Goal: Information Seeking & Learning: Check status

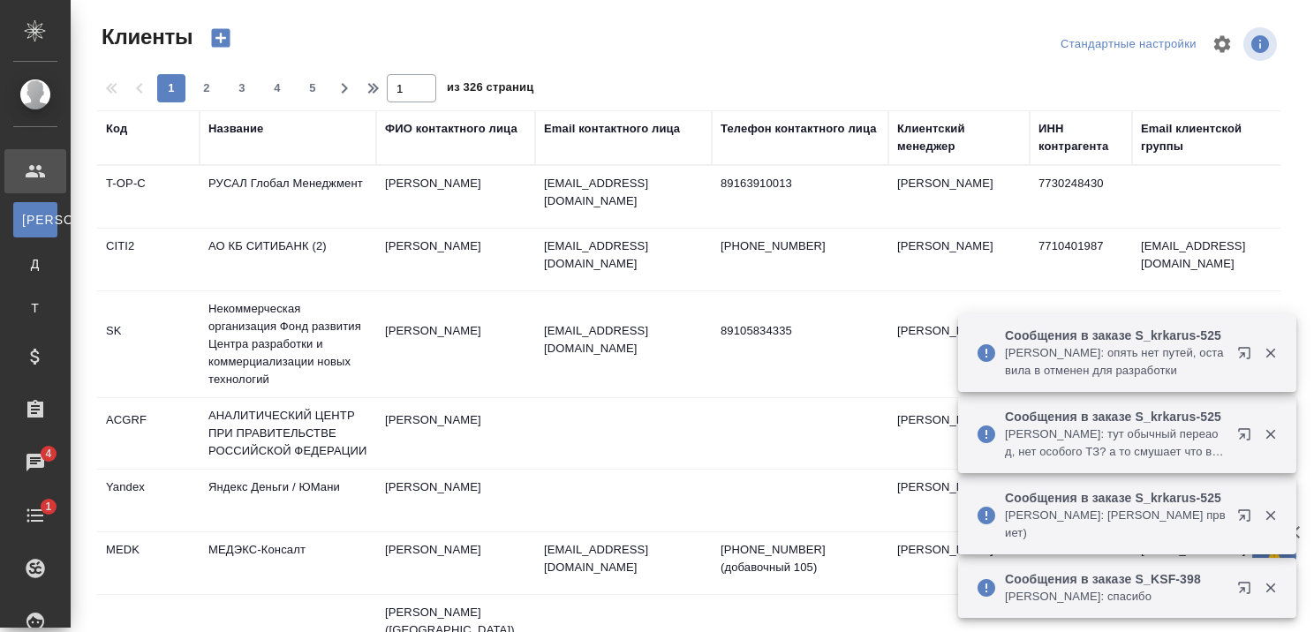
select select "RU"
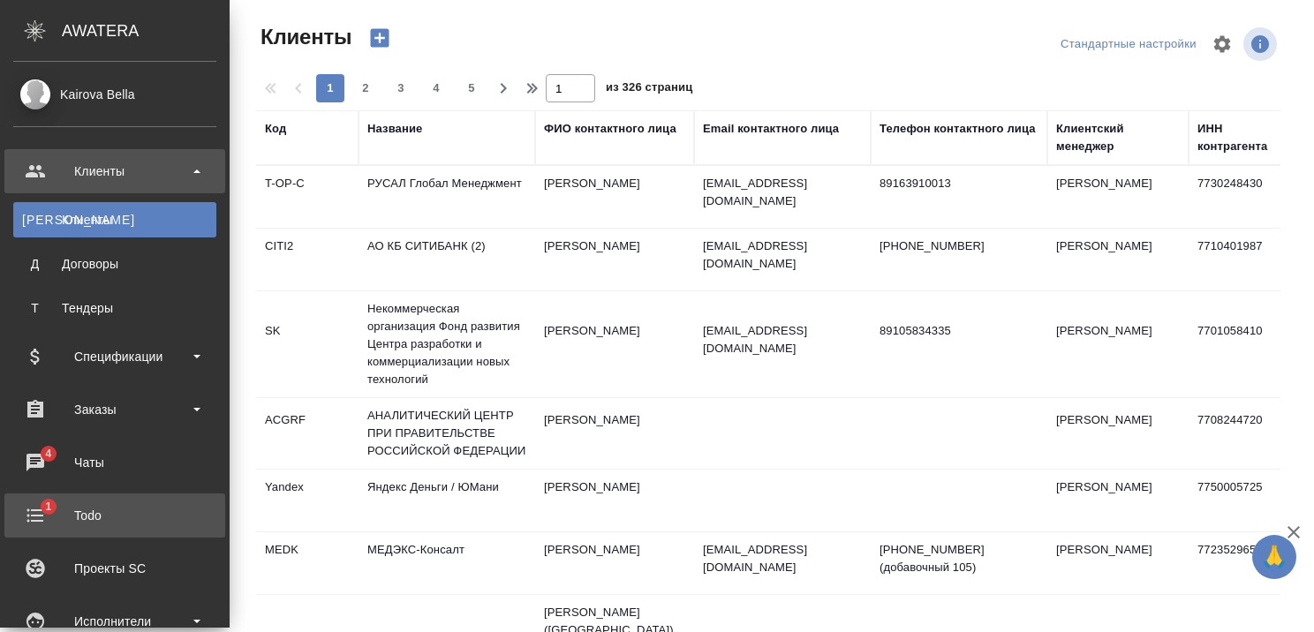
click at [82, 518] on div "Todo" at bounding box center [114, 516] width 203 height 26
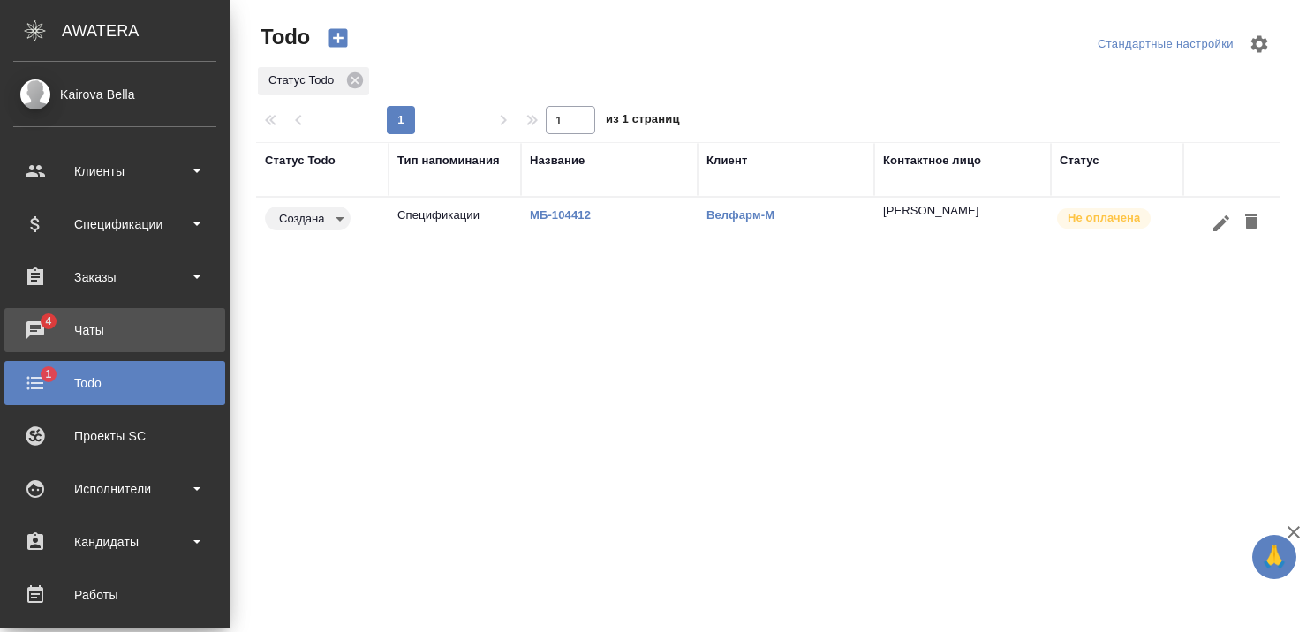
click at [27, 325] on div "Чаты" at bounding box center [114, 330] width 203 height 26
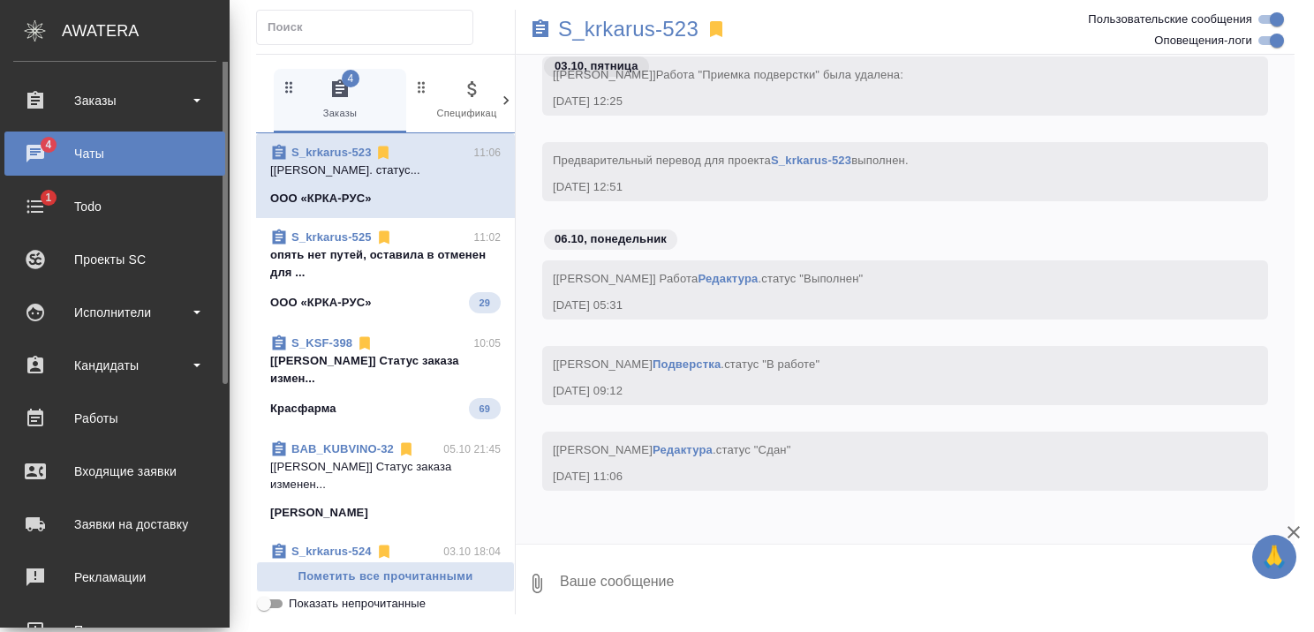
scroll to position [88, 0]
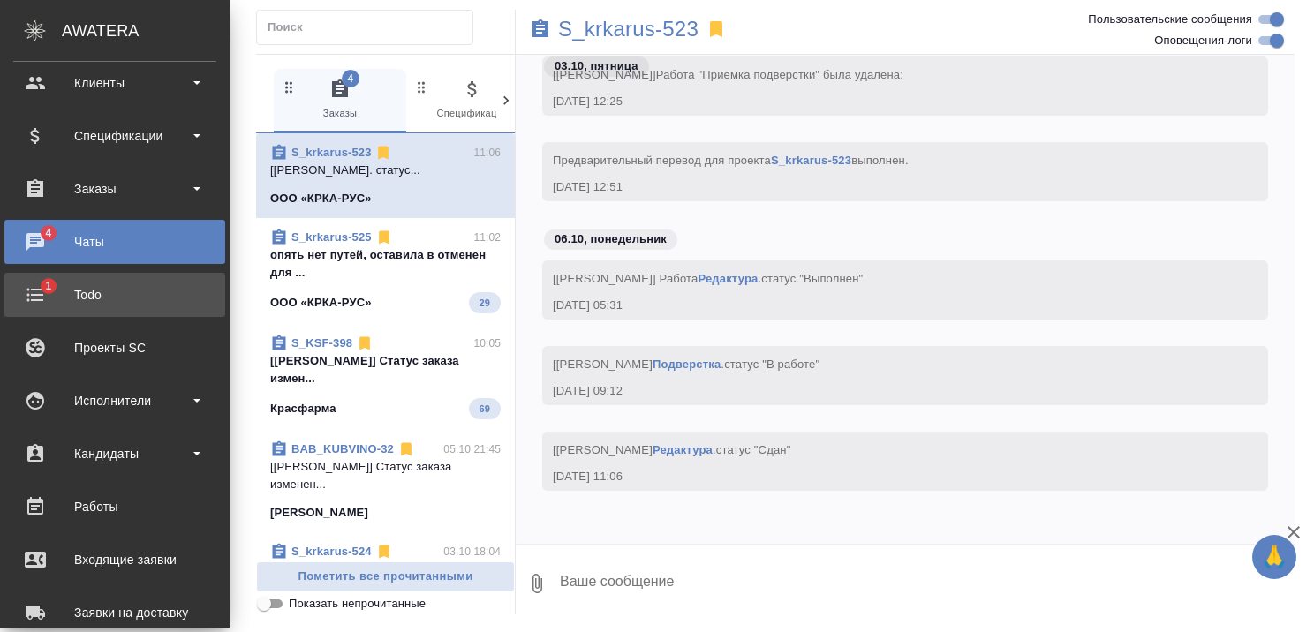
click at [64, 290] on div "Todo" at bounding box center [114, 295] width 203 height 26
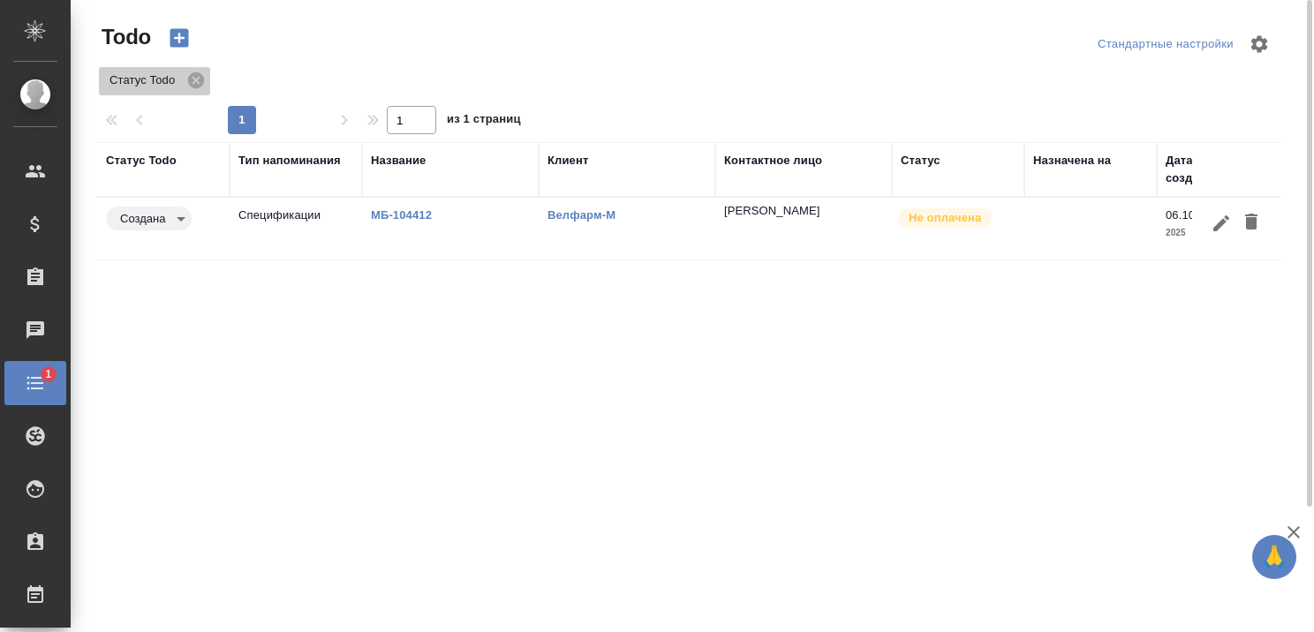
click at [145, 79] on p "Статус Todo" at bounding box center [146, 81] width 72 height 18
click at [413, 209] on link "МБ-104412" at bounding box center [401, 214] width 61 height 13
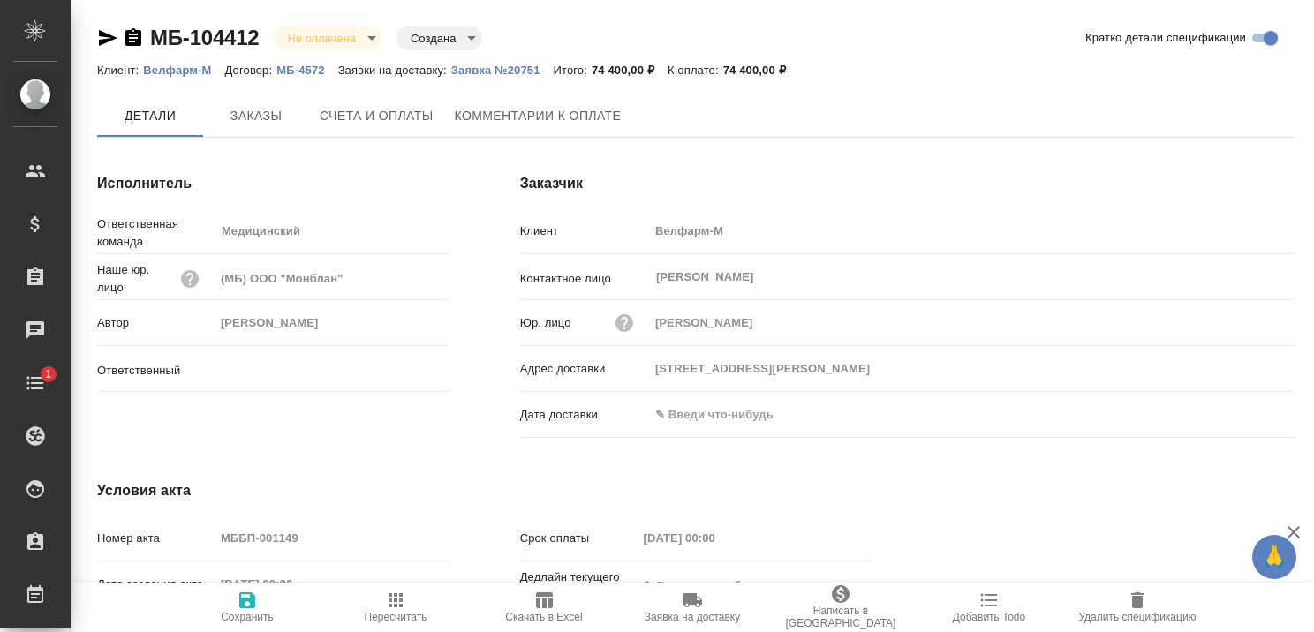
type input "[PERSON_NAME]"
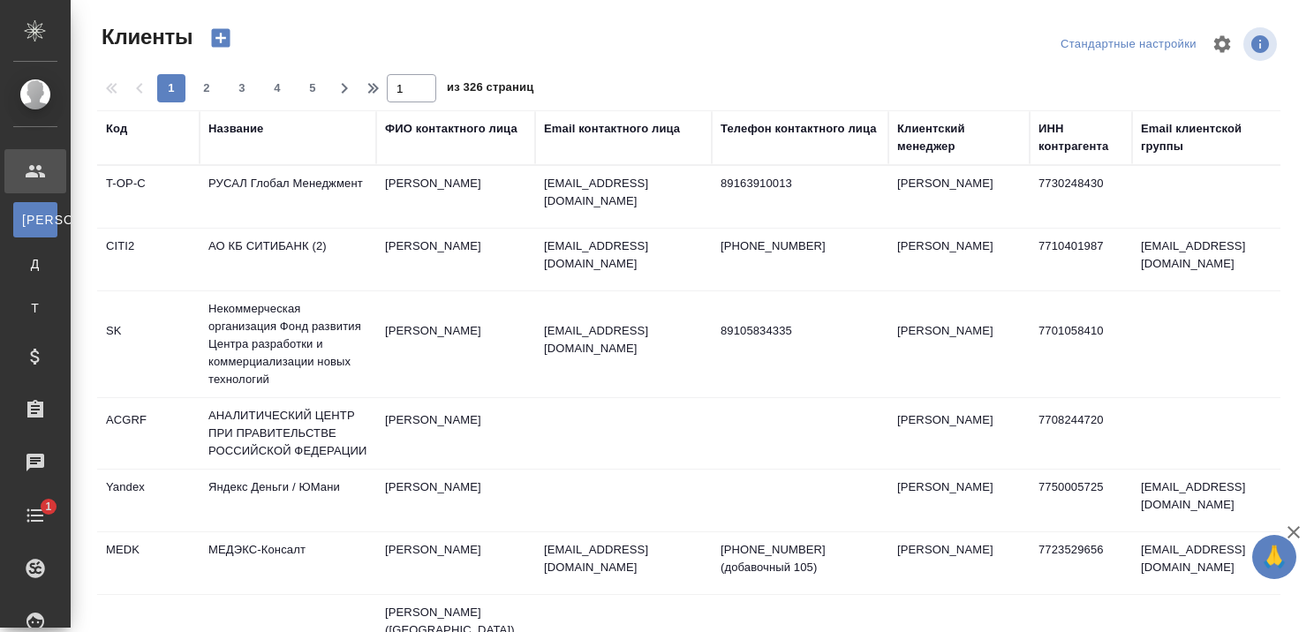
select select "RU"
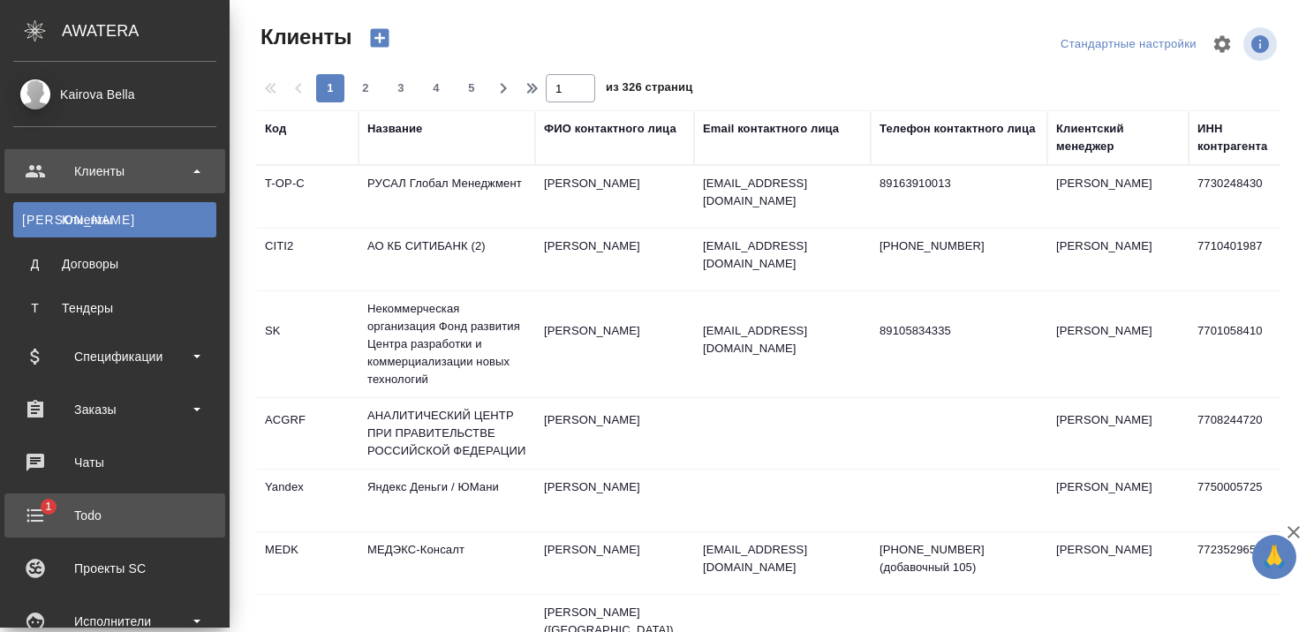
click at [40, 513] on div "Todo" at bounding box center [114, 516] width 203 height 26
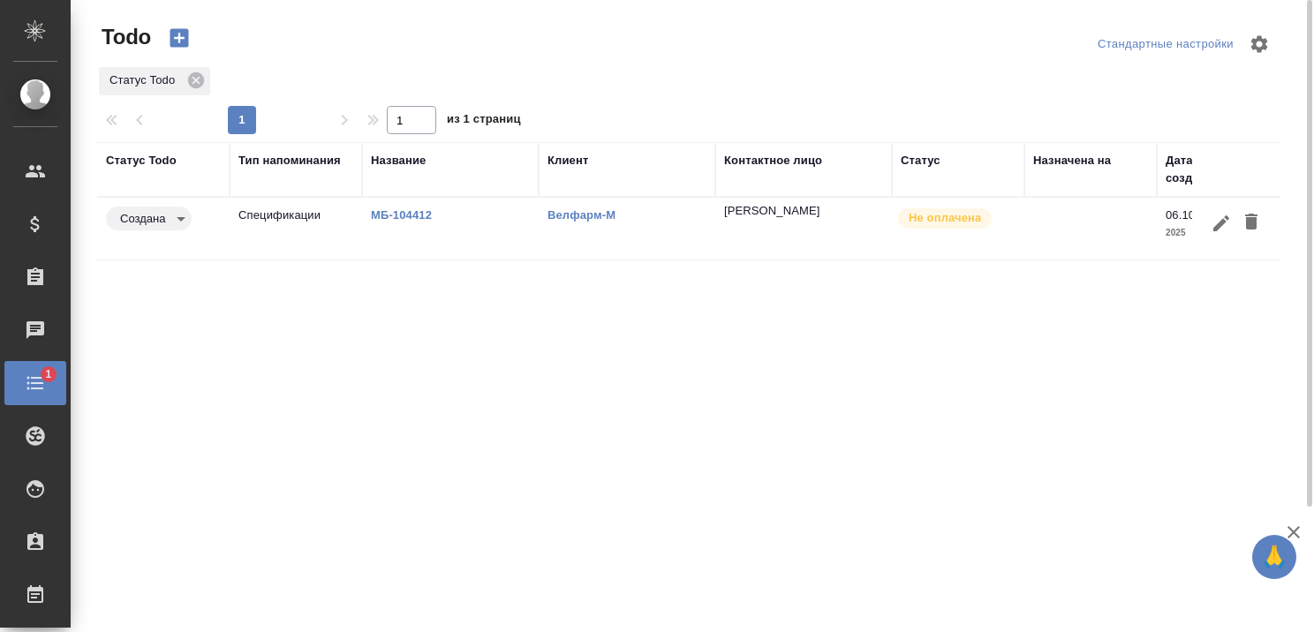
drag, startPoint x: 1085, startPoint y: 235, endPoint x: 1015, endPoint y: 275, distance: 80.3
click at [834, 399] on div "Статус Todo Тип напоминания Название Клиент Контактное лицо Статус Назначена на…" at bounding box center [689, 460] width 1184 height 636
click at [274, 219] on td "Спецификации" at bounding box center [296, 229] width 132 height 62
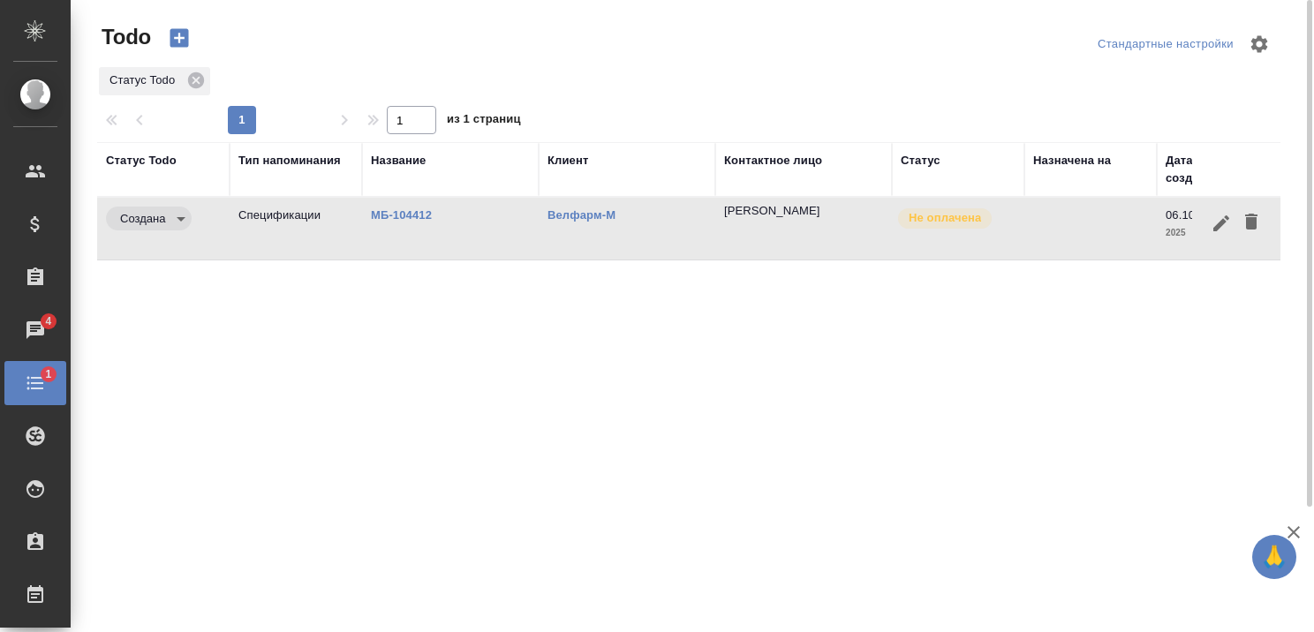
click at [274, 219] on td "Спецификации" at bounding box center [296, 229] width 132 height 62
click at [477, 400] on div "Статус Todo Тип напоминания Название Клиент Контактное лицо Статус Назначена на…" at bounding box center [689, 460] width 1184 height 636
click at [1291, 537] on icon "button" at bounding box center [1293, 532] width 21 height 21
click at [292, 216] on td "Спецификации" at bounding box center [296, 229] width 132 height 62
click at [876, 395] on div "Статус Todo Тип напоминания Название Клиент Контактное лицо Статус Назначена на…" at bounding box center [689, 460] width 1184 height 636
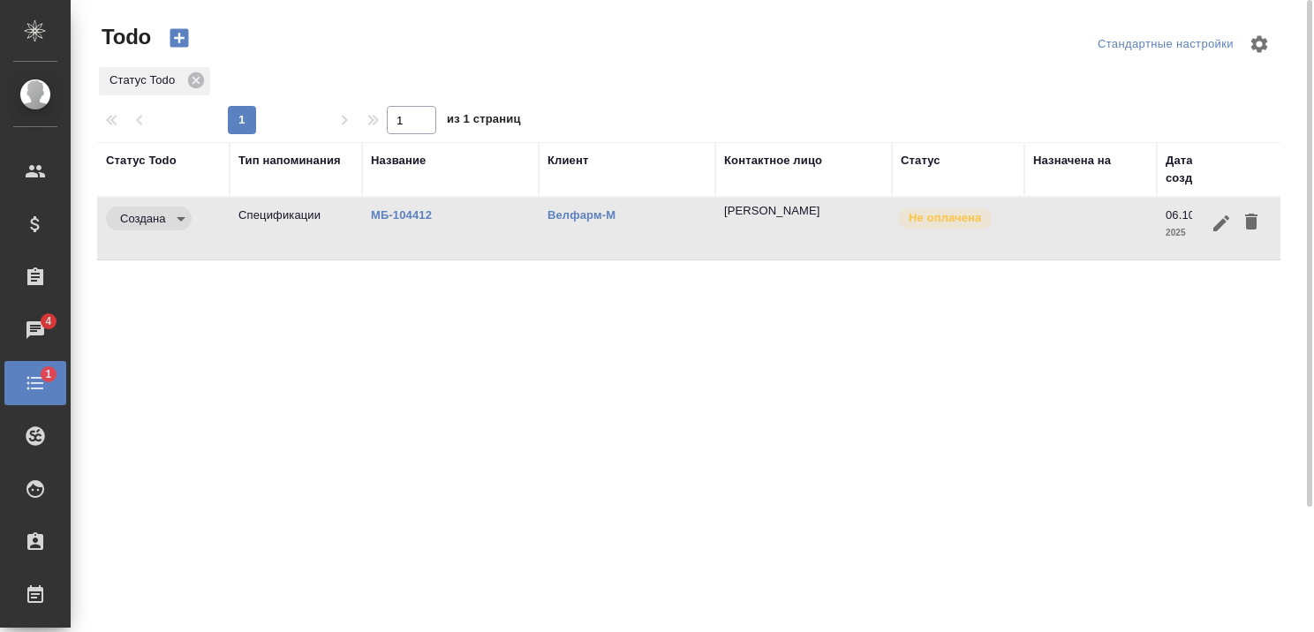
drag, startPoint x: 1140, startPoint y: 224, endPoint x: 1040, endPoint y: 233, distance: 101.1
click at [1040, 233] on td at bounding box center [1091, 229] width 132 height 62
drag, startPoint x: 1078, startPoint y: 240, endPoint x: 1000, endPoint y: 261, distance: 80.3
click at [716, 385] on div "Статус Todo Тип напоминания Название Клиент Контактное лицо Статус Назначена на…" at bounding box center [689, 460] width 1184 height 636
click at [284, 216] on td "Спецификации" at bounding box center [296, 229] width 132 height 62
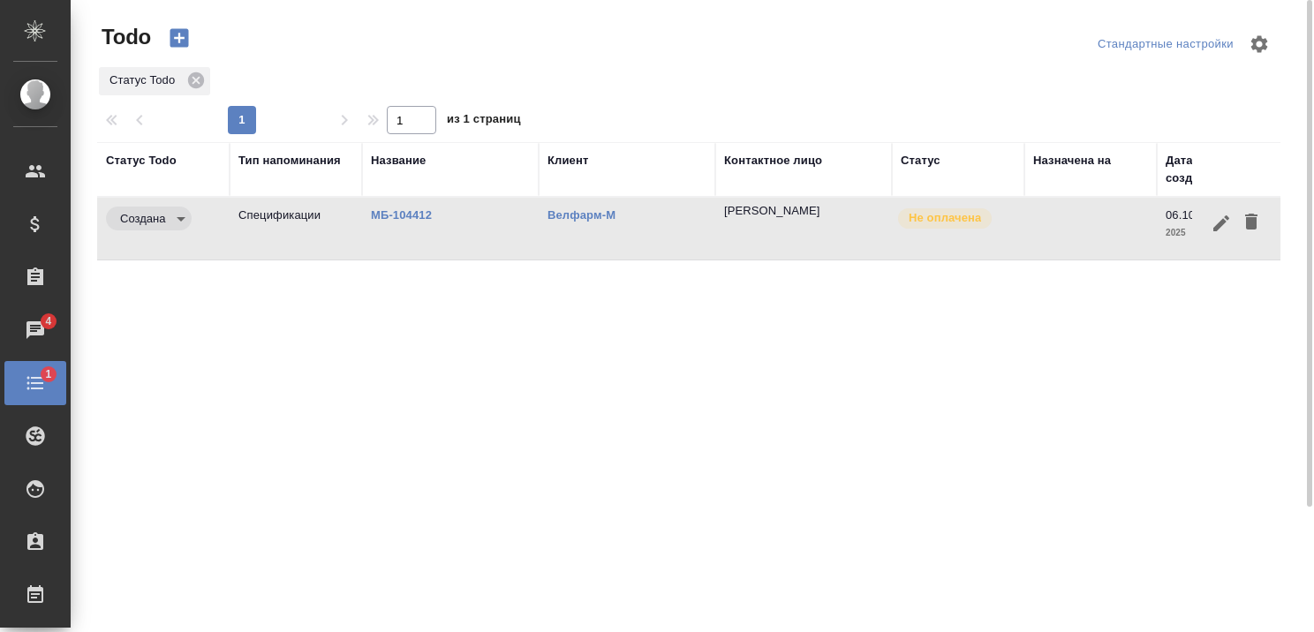
click at [284, 216] on td "Спецификации" at bounding box center [296, 229] width 132 height 62
click at [291, 211] on td "Спецификации" at bounding box center [296, 229] width 132 height 62
click at [393, 212] on link "МБ-104412" at bounding box center [401, 214] width 61 height 13
select select "RU"
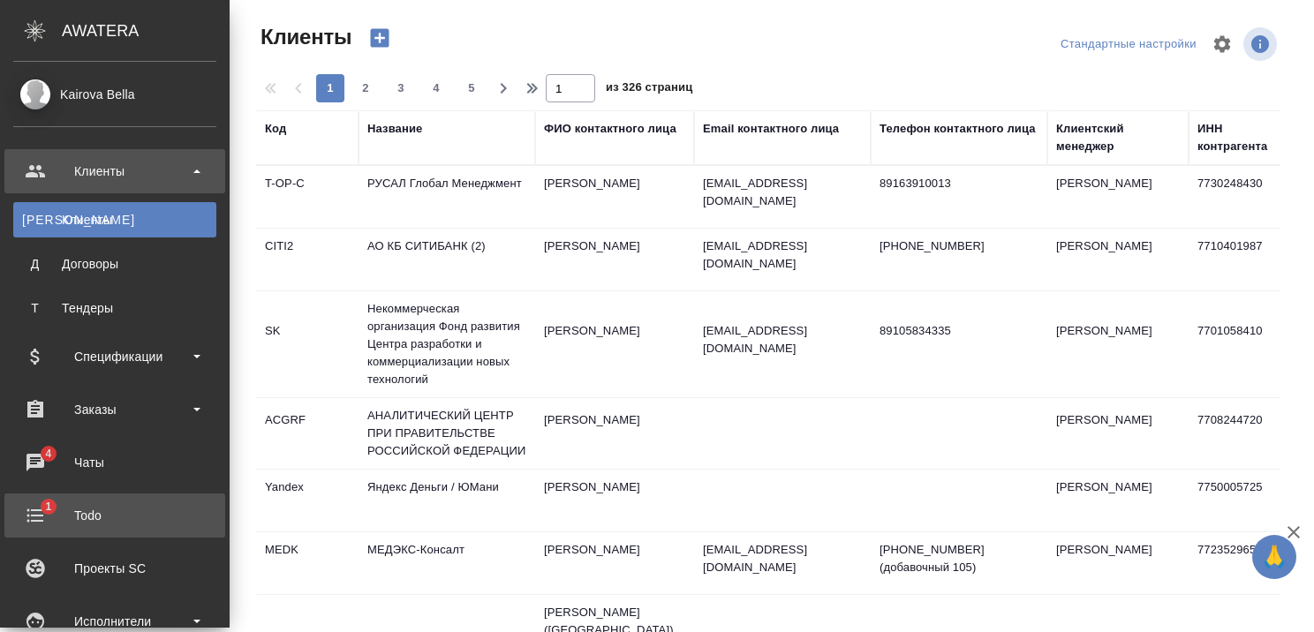
click at [42, 520] on div "Todo" at bounding box center [114, 516] width 203 height 26
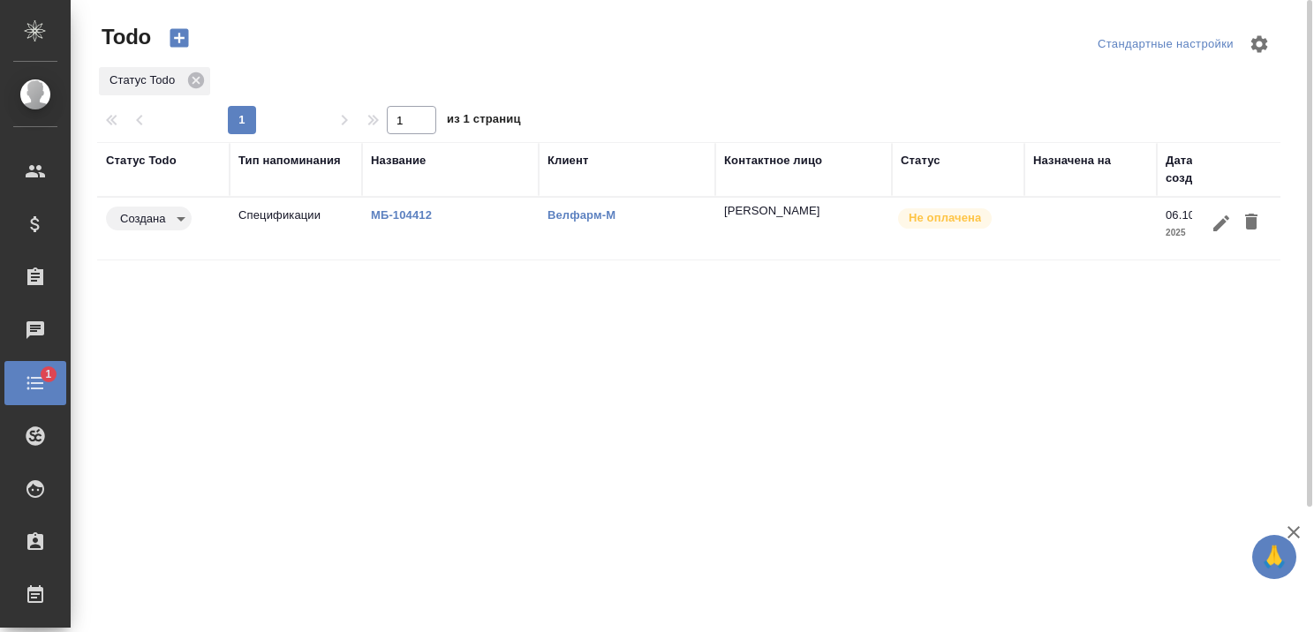
click at [397, 214] on link "МБ-104412" at bounding box center [401, 214] width 61 height 13
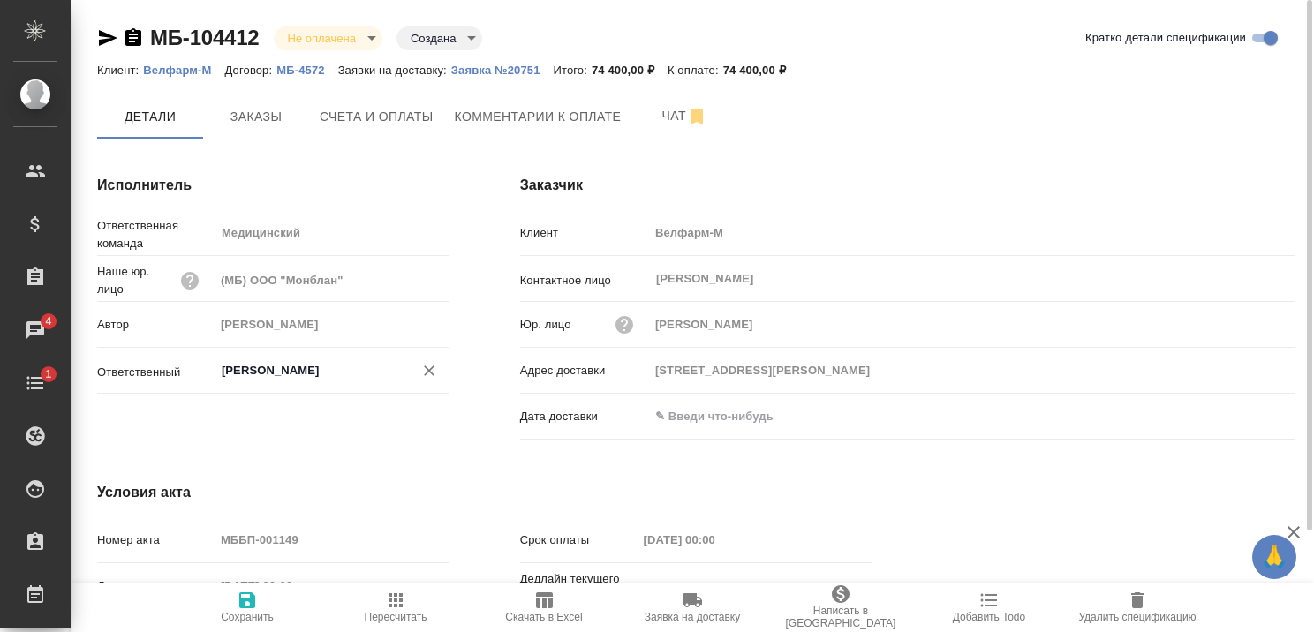
click at [350, 385] on div "Каирова Бэлла ​" at bounding box center [332, 371] width 235 height 32
click at [326, 435] on div "Исполнитель Ответственная команда Медицинский ​ Наше юр. лицо (МБ) ООО "Монблан…" at bounding box center [273, 311] width 423 height 343
click at [269, 125] on span "Заказы" at bounding box center [256, 117] width 85 height 22
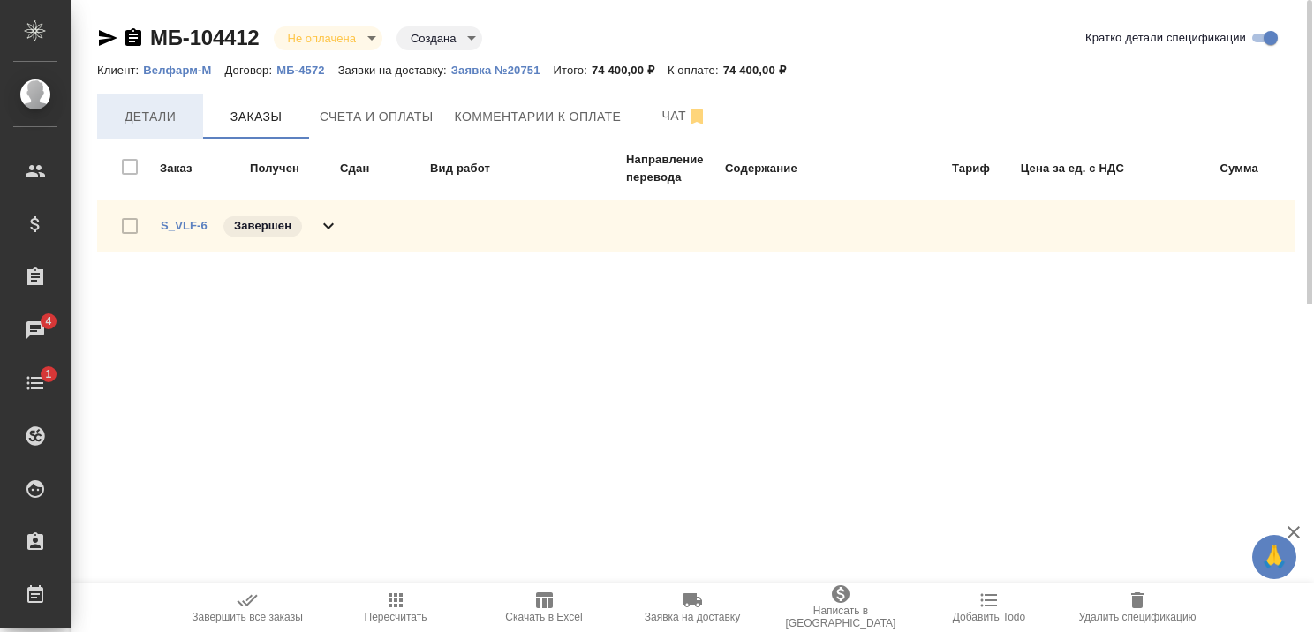
click at [153, 118] on span "Детали" at bounding box center [150, 117] width 85 height 22
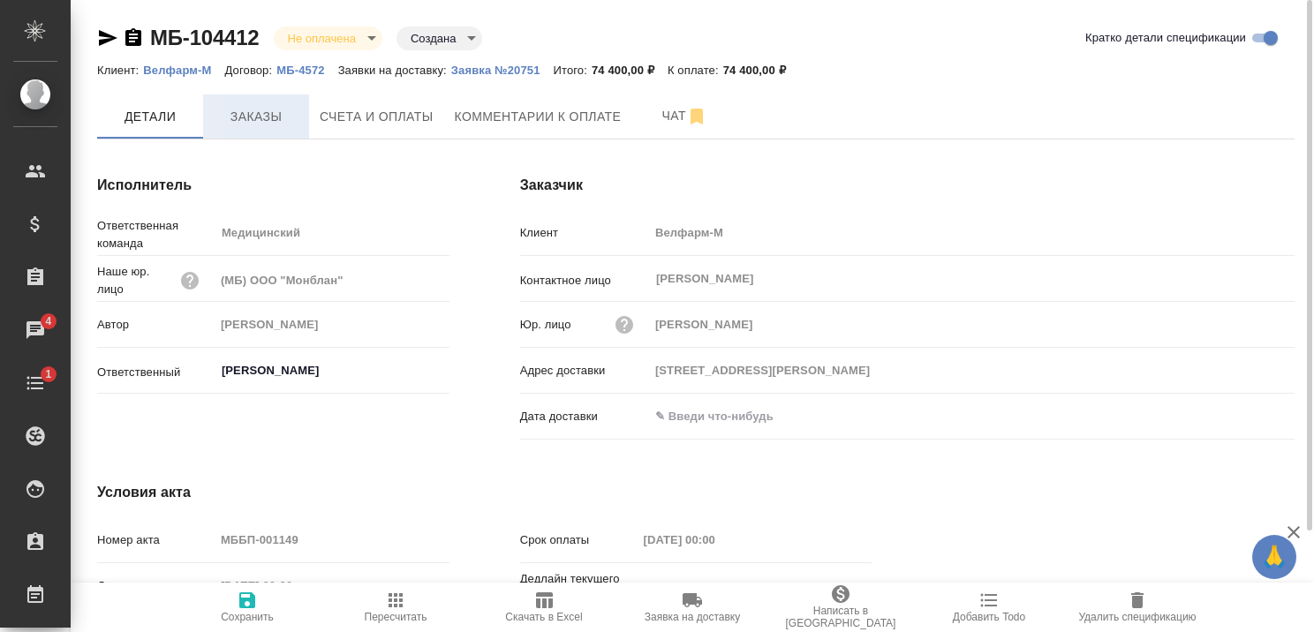
click at [230, 119] on span "Заказы" at bounding box center [256, 117] width 85 height 22
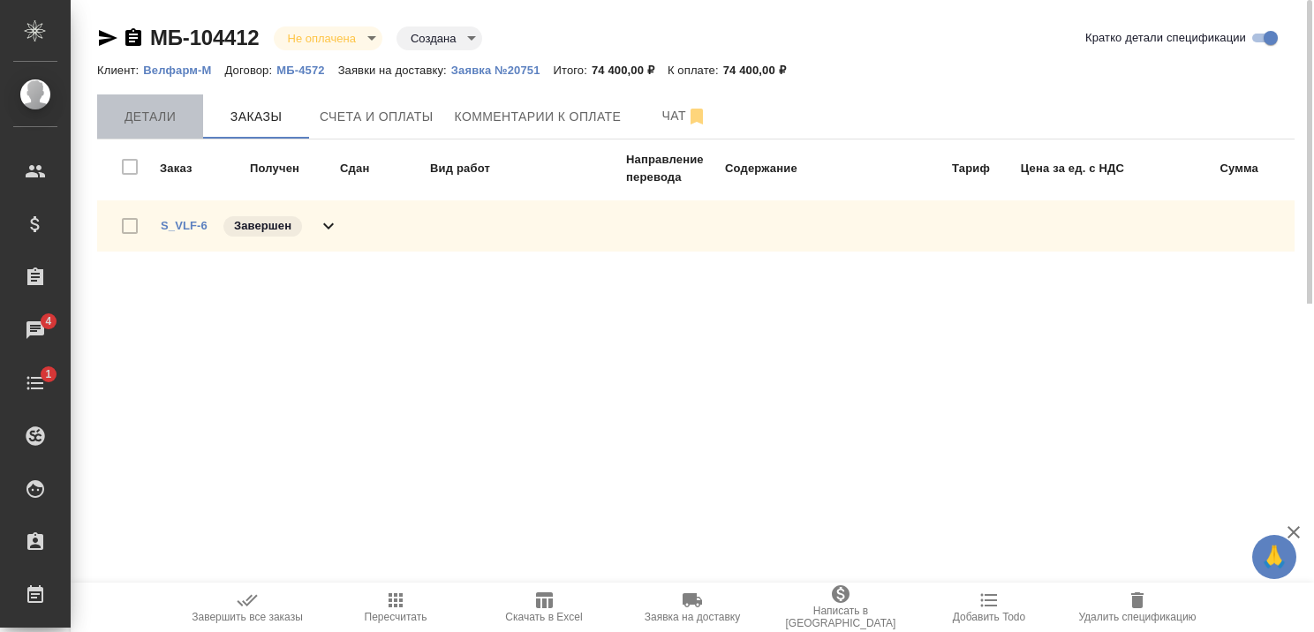
click at [164, 113] on span "Детали" at bounding box center [150, 117] width 85 height 22
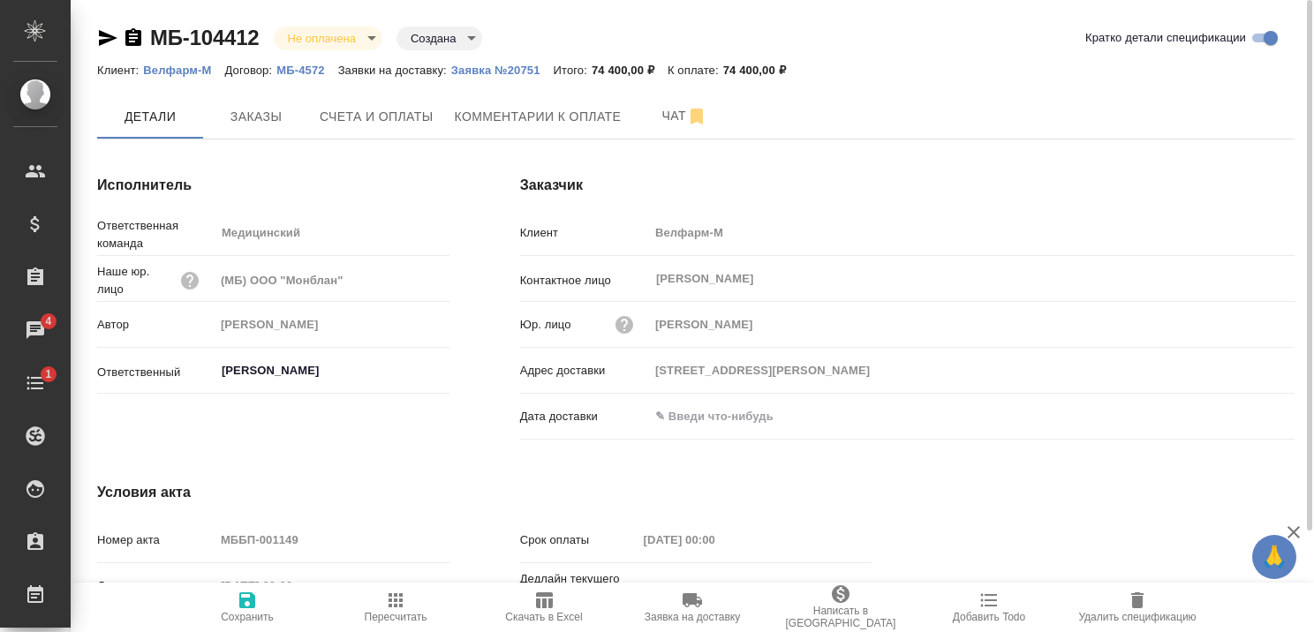
click at [1291, 527] on icon "button" at bounding box center [1293, 532] width 21 height 21
click at [255, 103] on button "Заказы" at bounding box center [256, 117] width 106 height 44
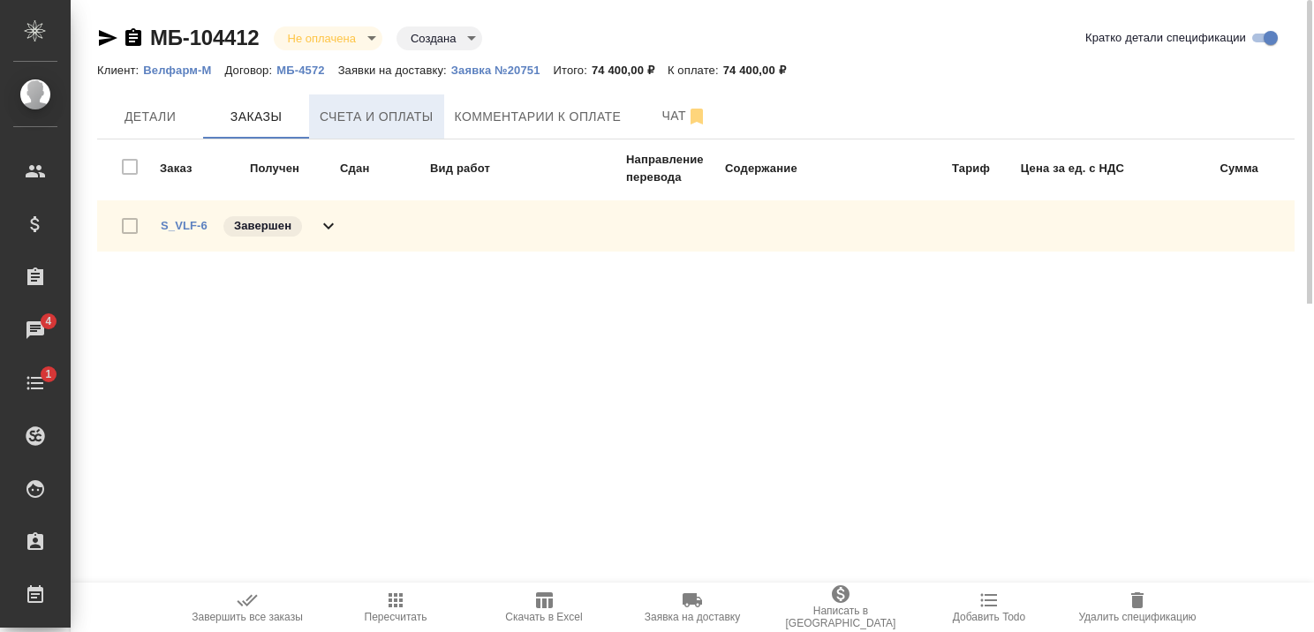
click at [364, 126] on span "Счета и оплаты" at bounding box center [377, 117] width 114 height 22
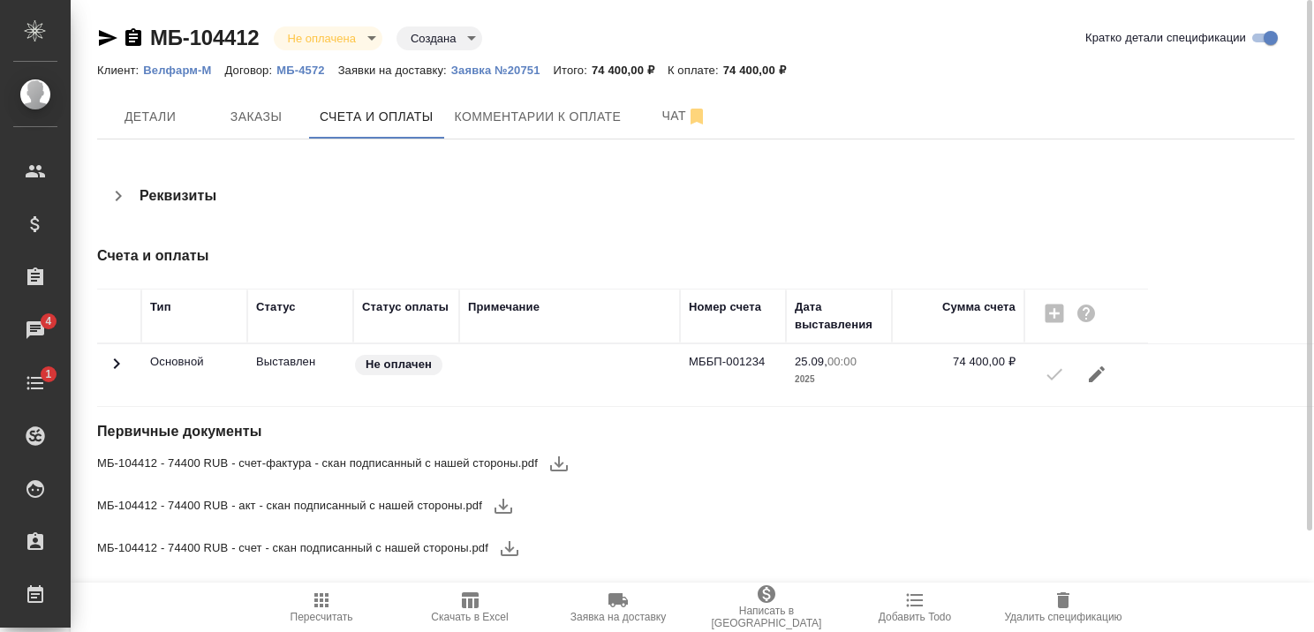
scroll to position [18, 0]
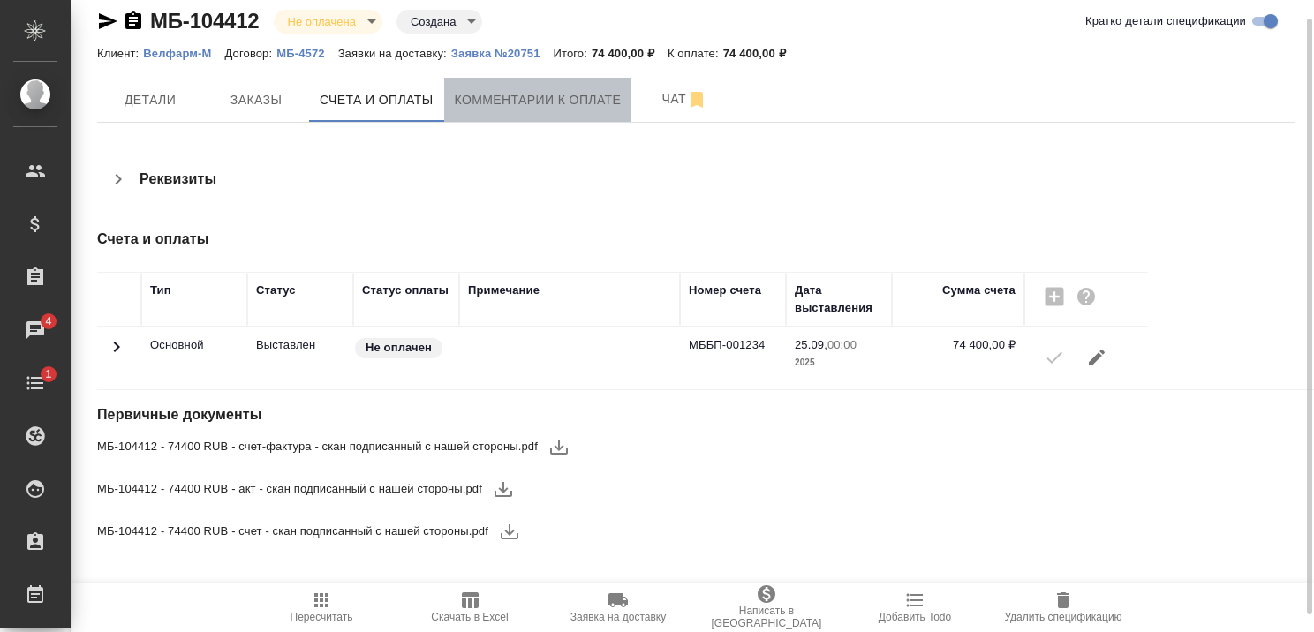
click at [498, 100] on span "Комментарии к оплате" at bounding box center [538, 100] width 167 height 22
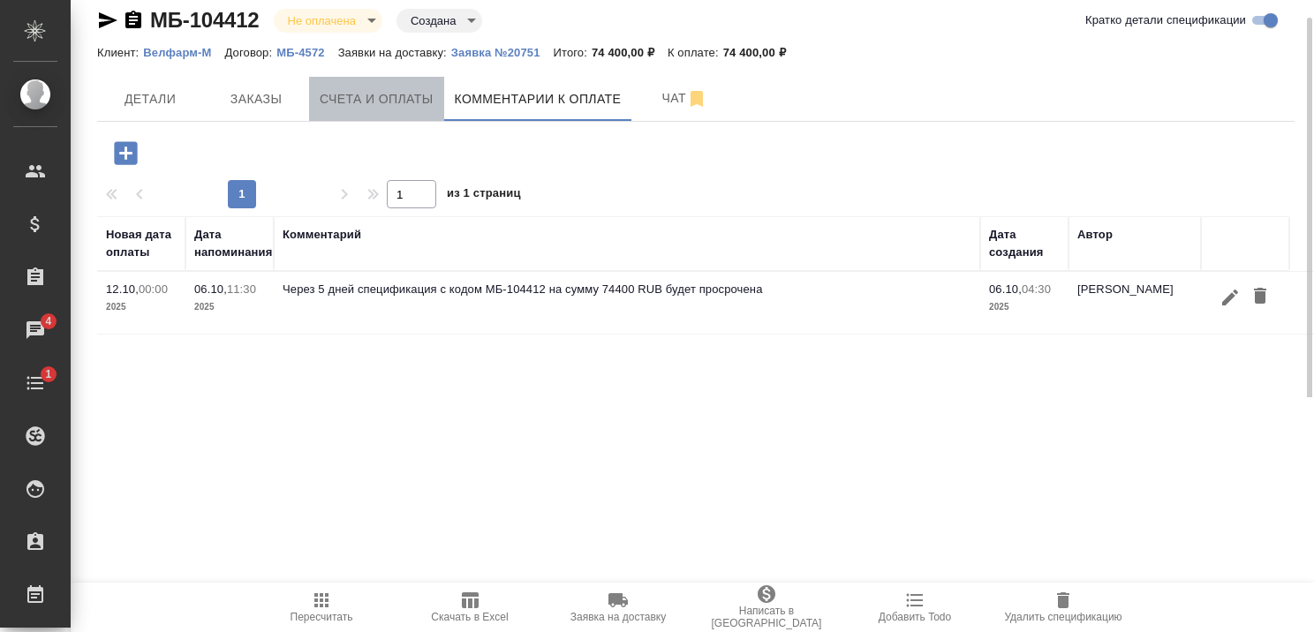
click at [395, 102] on span "Счета и оплаты" at bounding box center [377, 99] width 114 height 22
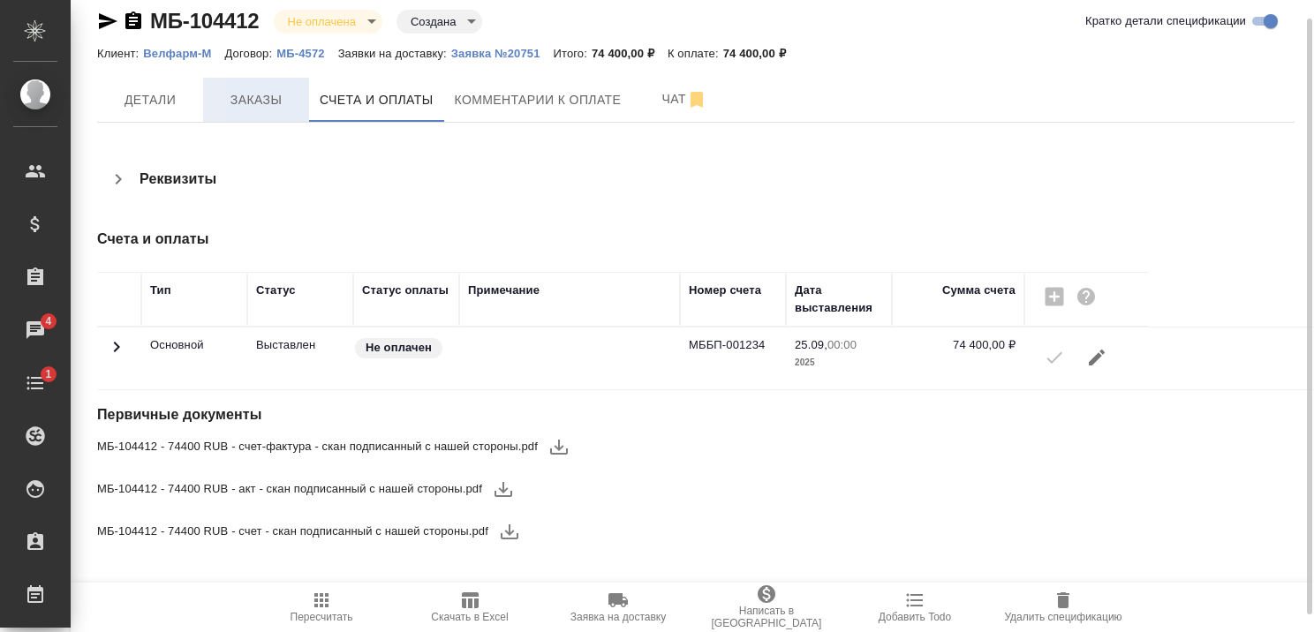
click at [261, 100] on span "Заказы" at bounding box center [256, 100] width 85 height 22
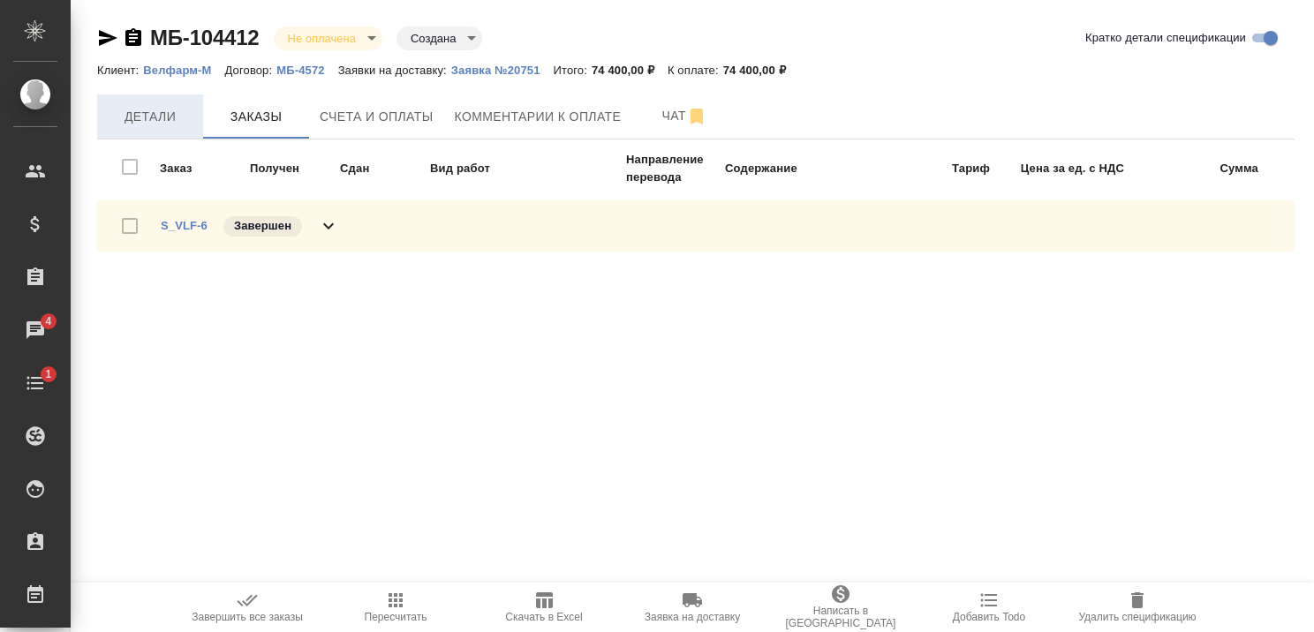
click at [166, 117] on span "Детали" at bounding box center [150, 117] width 85 height 22
